Goal: Check status

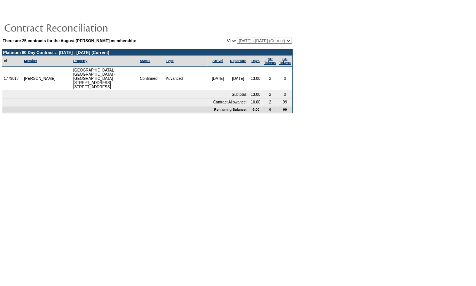
click at [289, 38] on select "[DATE] - [DATE] [DATE] - [DATE] [DATE] - [DATE] [DATE] - [DATE] [DATE] - [DATE]…" at bounding box center [264, 41] width 55 height 6
select select "121322"
click at [237, 38] on select "[DATE] - [DATE] [DATE] - [DATE] [DATE] - [DATE] [DATE] - [DATE] [DATE] - [DATE]…" at bounding box center [264, 41] width 55 height 6
